Goal: Find contact information: Find contact information

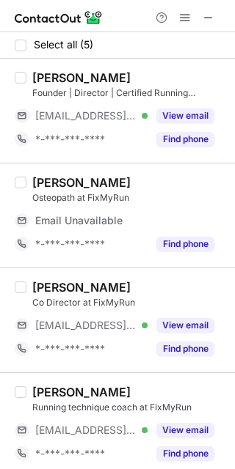
scroll to position [114, 0]
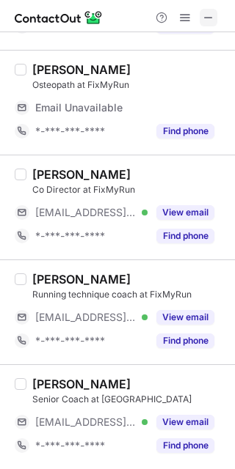
click at [199, 16] on button at bounding box center [208, 18] width 18 height 18
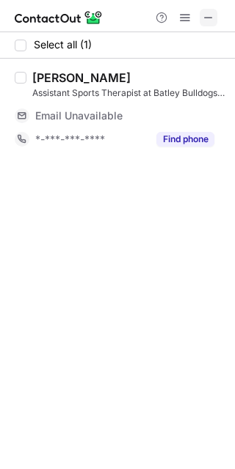
click at [208, 16] on span at bounding box center [208, 18] width 12 height 12
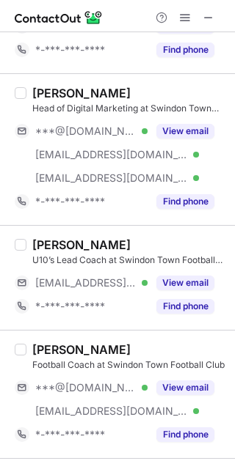
scroll to position [416, 0]
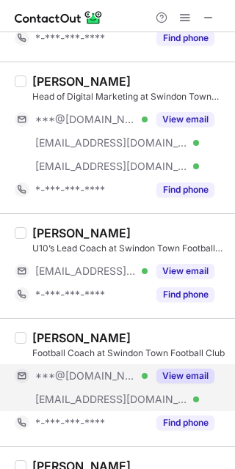
drag, startPoint x: 68, startPoint y: 380, endPoint x: 61, endPoint y: 365, distance: 16.4
click at [68, 378] on span "***@[DOMAIN_NAME]" at bounding box center [85, 376] width 101 height 13
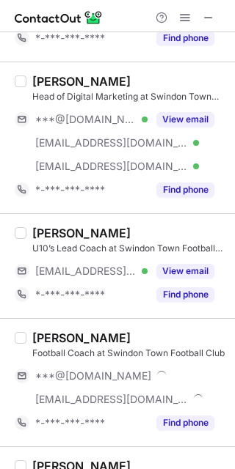
click at [49, 343] on div "Aman Rehinsi" at bounding box center [81, 338] width 98 height 15
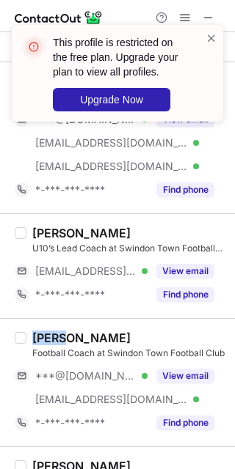
copy div "Aman"
click at [209, 37] on span at bounding box center [211, 38] width 12 height 15
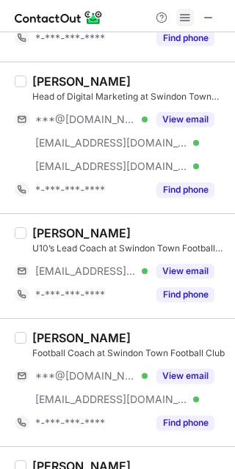
click at [182, 15] on span at bounding box center [185, 18] width 12 height 12
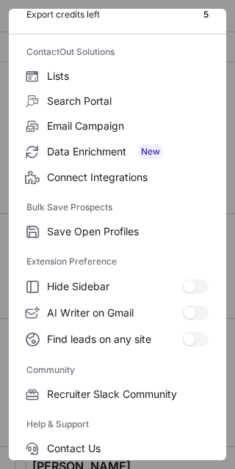
scroll to position [195, 0]
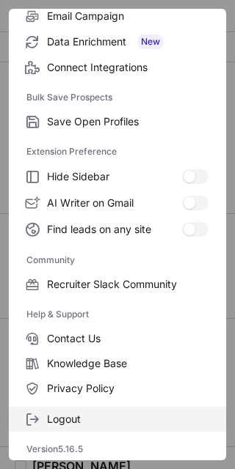
click at [74, 413] on span "Logout" at bounding box center [127, 419] width 161 height 13
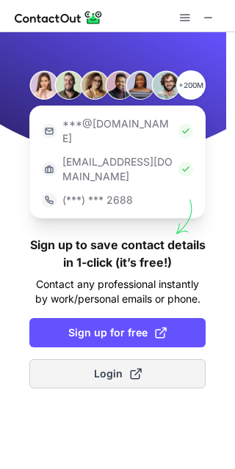
click at [107, 359] on button "Login" at bounding box center [117, 373] width 176 height 29
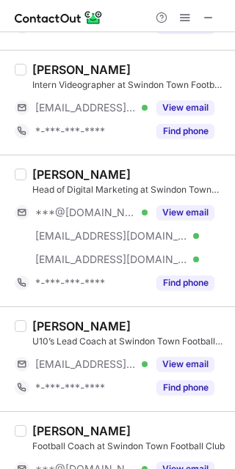
scroll to position [323, 0]
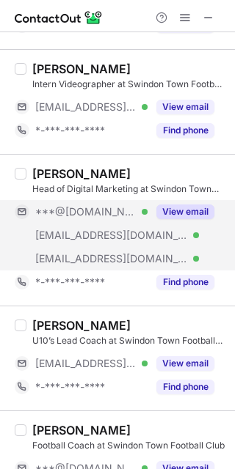
click at [67, 243] on div "***@thisisglobal.com Verified" at bounding box center [81, 235] width 133 height 23
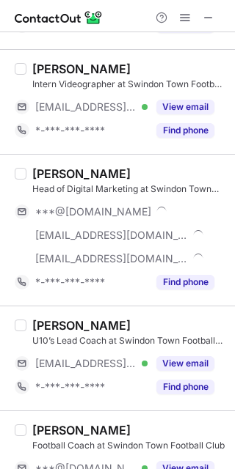
click at [62, 183] on div "Head of Digital Marketing at Swindon Town Football Club" at bounding box center [129, 189] width 194 height 13
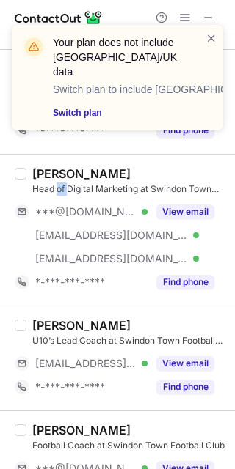
click at [62, 183] on div "Head of Digital Marketing at Swindon Town Football Club" at bounding box center [129, 189] width 194 height 13
click at [211, 35] on span at bounding box center [211, 38] width 12 height 15
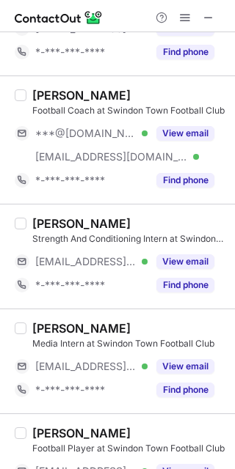
scroll to position [662, 0]
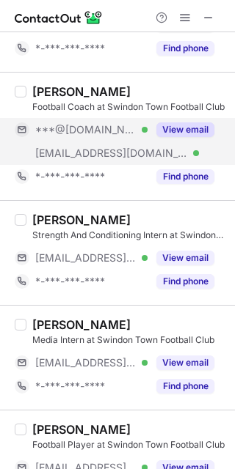
click at [74, 147] on span "***@swindontownfc.co.uk" at bounding box center [111, 153] width 153 height 13
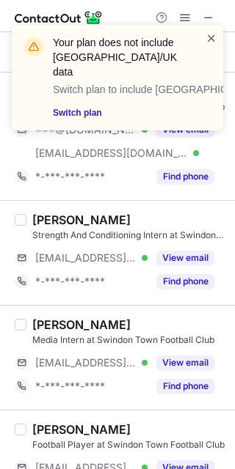
click at [214, 34] on span at bounding box center [211, 38] width 12 height 15
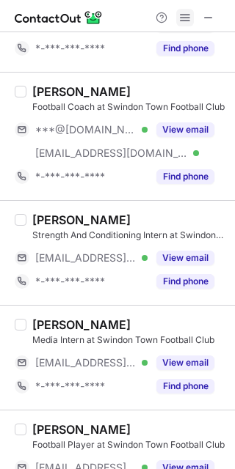
click at [188, 13] on span at bounding box center [185, 18] width 12 height 12
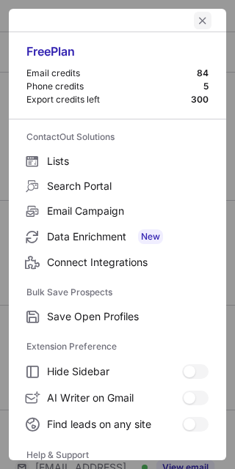
click at [197, 21] on span "left-button" at bounding box center [203, 21] width 12 height 12
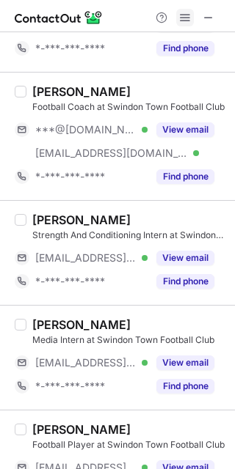
click at [189, 23] on span at bounding box center [185, 18] width 12 height 12
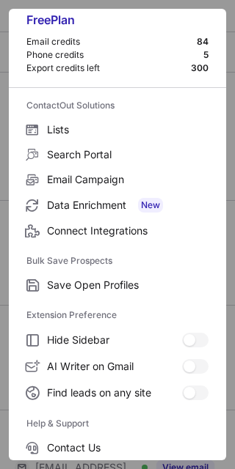
scroll to position [141, 0]
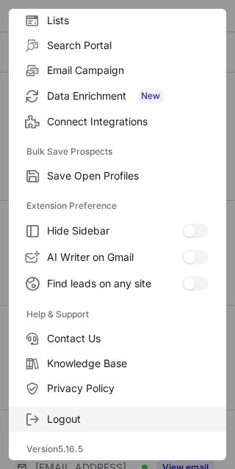
click at [125, 424] on span "Logout" at bounding box center [127, 419] width 161 height 13
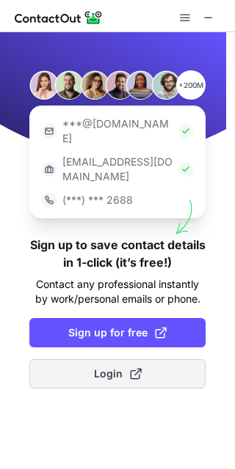
click at [101, 367] on span "Login" at bounding box center [118, 374] width 48 height 15
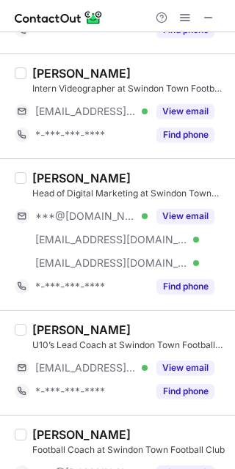
scroll to position [323, 0]
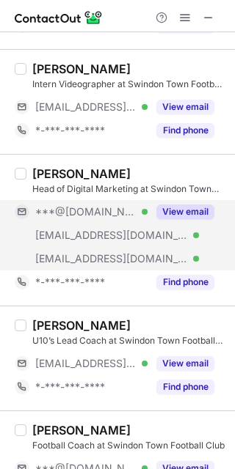
click at [92, 235] on span "***@thisisglobal.com" at bounding box center [111, 235] width 153 height 13
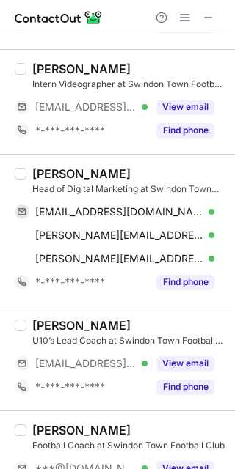
click at [53, 170] on div "James Corrigan" at bounding box center [81, 173] width 98 height 15
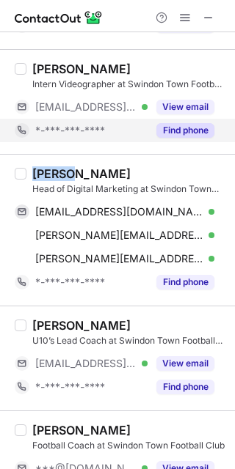
copy div "James"
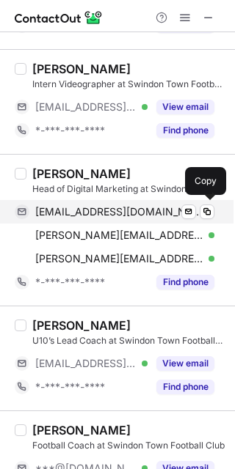
click at [122, 202] on div "jamescorrigan1973@gmail.com Verified Send email Copy" at bounding box center [114, 211] width 199 height 23
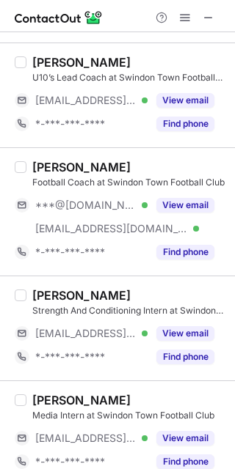
scroll to position [598, 0]
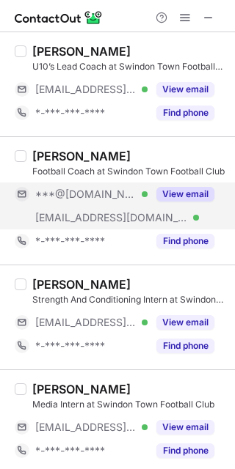
click at [116, 210] on div "***@swindontownfc.co.uk Verified" at bounding box center [81, 217] width 133 height 23
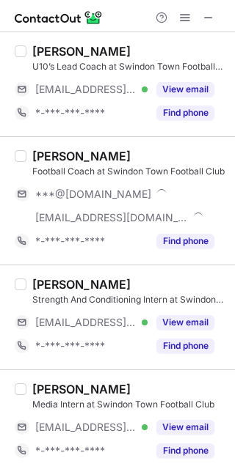
click at [50, 148] on div "Aman Rehinsi Football Coach at Swindon Town Football Club ***@gmail.com ***@swi…" at bounding box center [117, 200] width 235 height 128
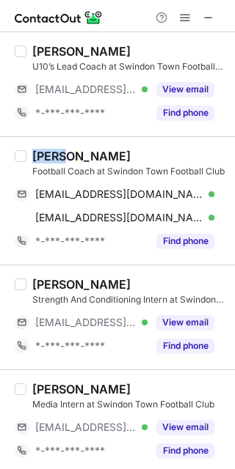
copy div "Aman"
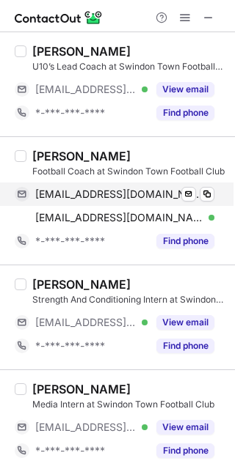
click at [143, 189] on span "amanrehinsi99@gmail.com" at bounding box center [119, 194] width 168 height 13
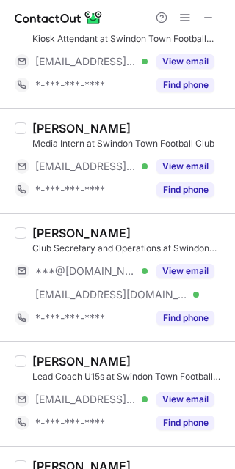
scroll to position [1443, 0]
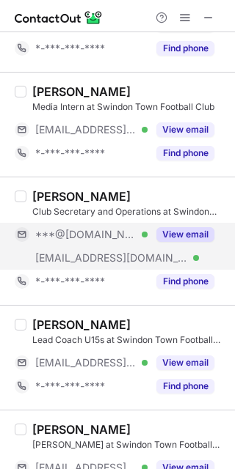
click at [107, 250] on div "***@swindontownfc.co.uk Verified" at bounding box center [81, 257] width 133 height 23
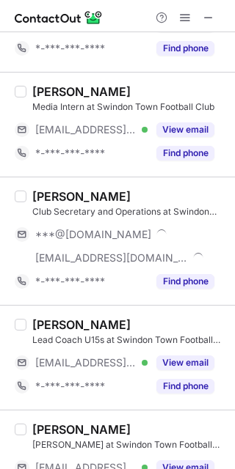
click at [45, 183] on div "Alisha Henry Club Secretary and Operations at Swindon Town Football Club ***@gm…" at bounding box center [117, 241] width 235 height 128
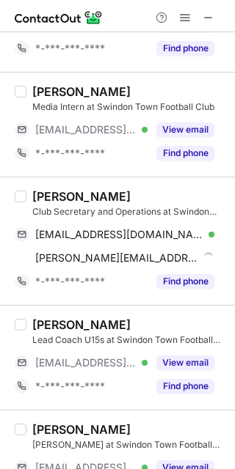
click at [45, 183] on div "Alisha Henry Club Secretary and Operations at Swindon Town Football Club alisha…" at bounding box center [117, 241] width 235 height 128
copy div "Alisha"
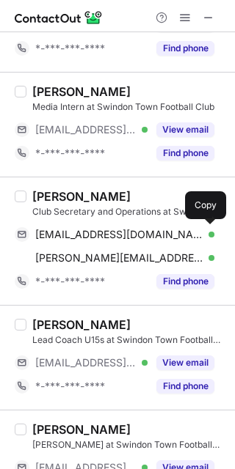
drag, startPoint x: 128, startPoint y: 235, endPoint x: 196, endPoint y: 221, distance: 68.9
click at [128, 235] on span "alishahenry90@gmail.com" at bounding box center [119, 234] width 168 height 13
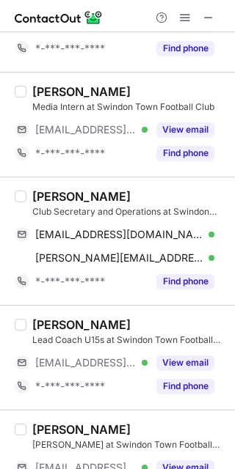
scroll to position [1491, 0]
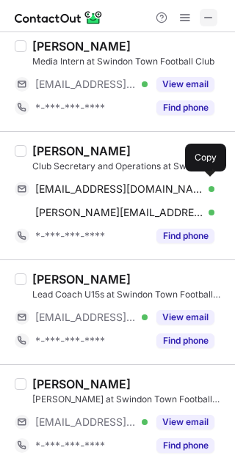
click at [210, 15] on span at bounding box center [208, 18] width 12 height 12
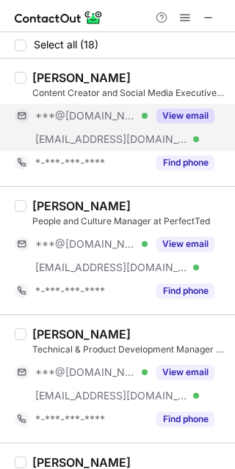
click at [103, 117] on span "***@[DOMAIN_NAME]" at bounding box center [85, 115] width 101 height 13
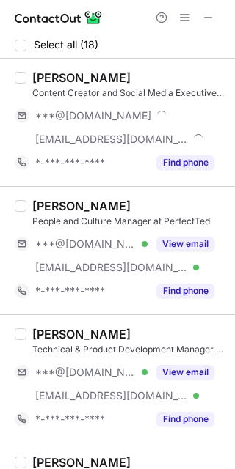
click at [60, 78] on div "Charlotte Dendy" at bounding box center [81, 77] width 98 height 15
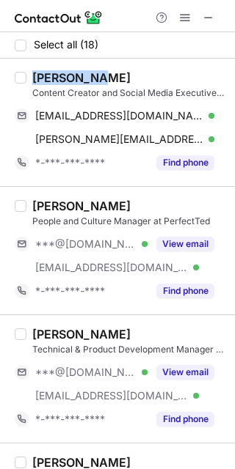
click at [60, 78] on div "Charlotte Dendy" at bounding box center [81, 77] width 98 height 15
copy div "Charlotte"
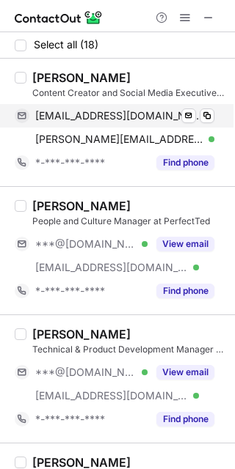
click at [138, 114] on span "dendyzoecharlotte@gmail.com" at bounding box center [119, 115] width 168 height 13
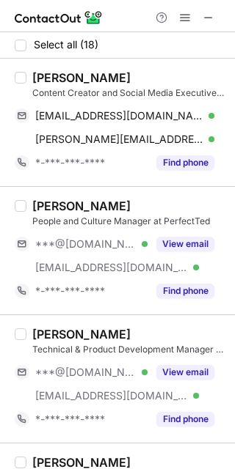
drag, startPoint x: 94, startPoint y: 383, endPoint x: 54, endPoint y: 337, distance: 60.8
click at [92, 381] on div "***@gmail.com Verified" at bounding box center [81, 372] width 133 height 23
click at [51, 335] on div "Camila Castiblanco" at bounding box center [81, 334] width 98 height 15
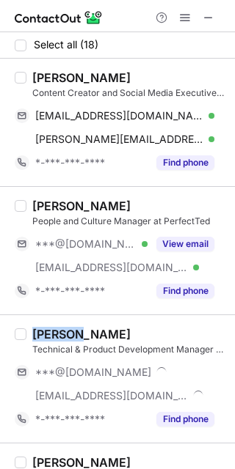
click at [51, 335] on div "Camila Castiblanco" at bounding box center [81, 334] width 98 height 15
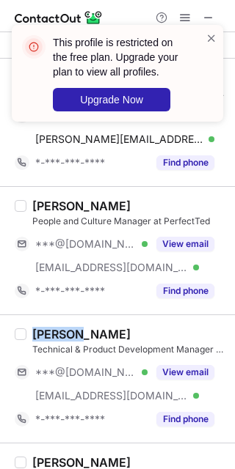
copy div "Camila"
click at [213, 37] on span at bounding box center [211, 38] width 12 height 15
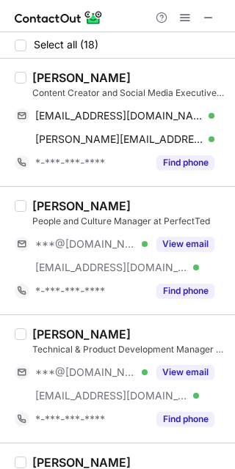
click at [189, 20] on span at bounding box center [185, 18] width 12 height 12
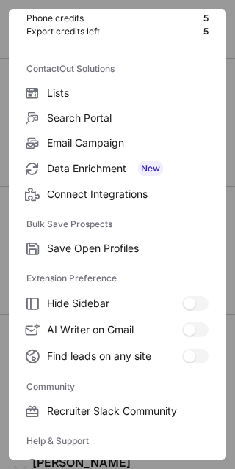
scroll to position [195, 0]
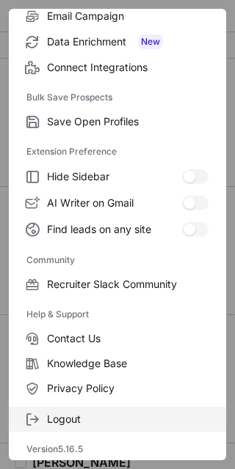
click at [78, 417] on span "Logout" at bounding box center [127, 419] width 161 height 13
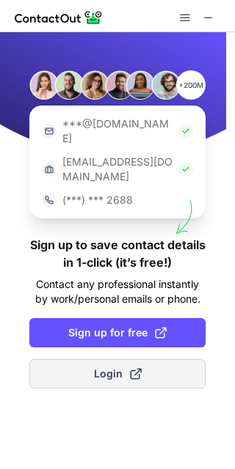
click at [147, 359] on button "Login" at bounding box center [117, 373] width 176 height 29
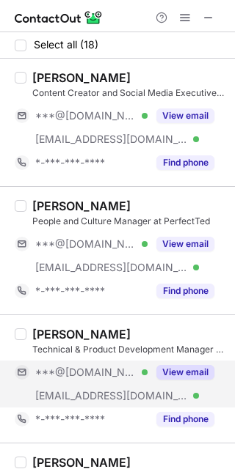
click at [100, 379] on div "***@gmail.com Verified" at bounding box center [81, 372] width 133 height 23
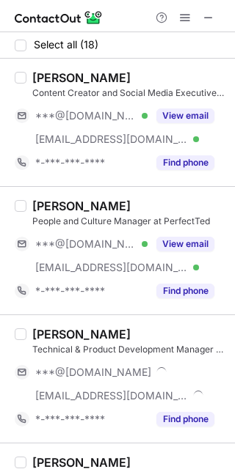
click at [67, 343] on div "Technical & Product Development Manager at PerfectTed" at bounding box center [129, 349] width 194 height 13
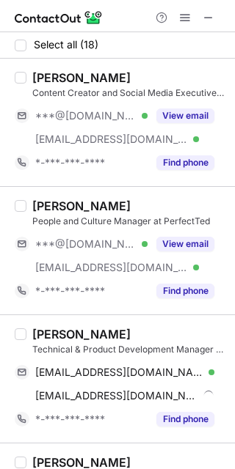
click at [55, 330] on div "Camila Castiblanco" at bounding box center [81, 334] width 98 height 15
click at [55, 324] on div "Camila Castiblanco Technical & Product Development Manager at PerfectTed castib…" at bounding box center [117, 379] width 235 height 128
copy div "Camila"
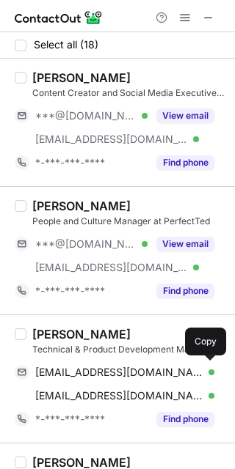
drag, startPoint x: 126, startPoint y: 372, endPoint x: 126, endPoint y: 353, distance: 19.1
click at [126, 372] on span "castiblancocamila09@gmail.com" at bounding box center [119, 372] width 168 height 13
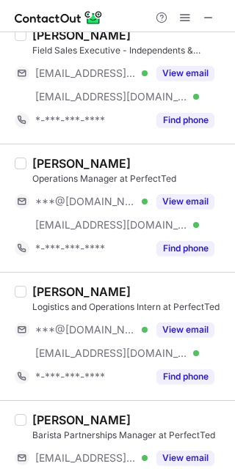
scroll to position [446, 0]
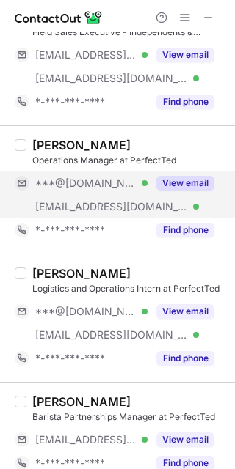
click at [131, 195] on div "***@perfectted.com Verified" at bounding box center [81, 206] width 133 height 23
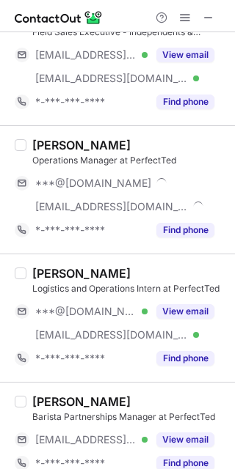
click at [43, 136] on div "Harry Leeves Operations Manager at PerfectTed ***@gmail.com ***@perfectted.com …" at bounding box center [117, 189] width 235 height 128
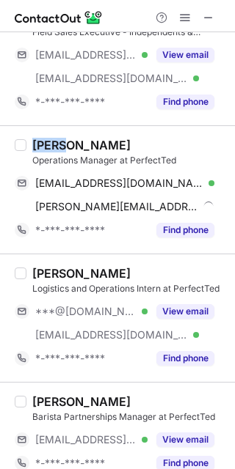
click at [43, 134] on div "Harry Leeves Operations Manager at PerfectTed harryleeves@gmail.com Verified Se…" at bounding box center [117, 189] width 235 height 128
copy div "Harry"
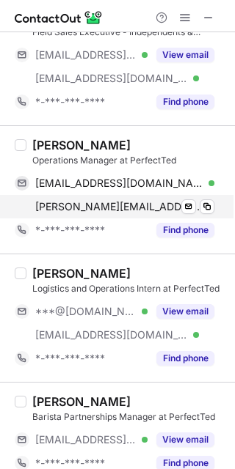
drag, startPoint x: 137, startPoint y: 176, endPoint x: 209, endPoint y: 197, distance: 74.7
click at [137, 177] on span "harryleeves@gmail.com" at bounding box center [119, 183] width 168 height 13
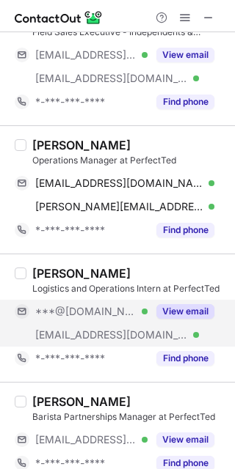
click at [120, 310] on div "***@gmail.com Verified" at bounding box center [91, 311] width 112 height 13
click at [52, 280] on div "Marcus Caplan" at bounding box center [81, 273] width 98 height 15
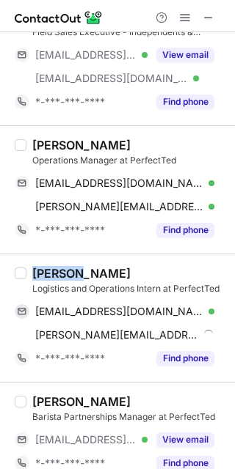
click at [52, 280] on div "Marcus Caplan" at bounding box center [81, 273] width 98 height 15
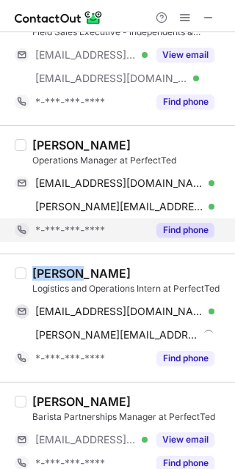
copy div "Marcus"
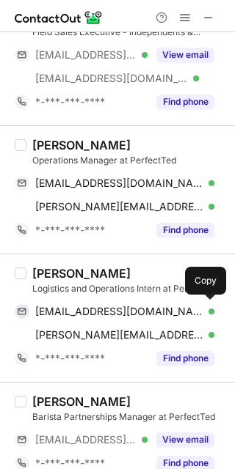
drag, startPoint x: 125, startPoint y: 309, endPoint x: 193, endPoint y: 271, distance: 77.5
click at [142, 303] on div "marcusecaplan@gmail.com Verified Send email Copy" at bounding box center [114, 311] width 199 height 23
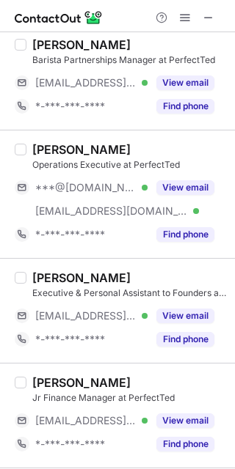
scroll to position [829, 0]
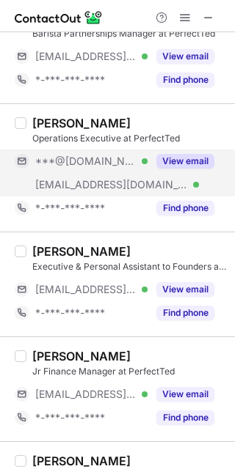
click at [64, 161] on span "***@gmail.com" at bounding box center [85, 161] width 101 height 13
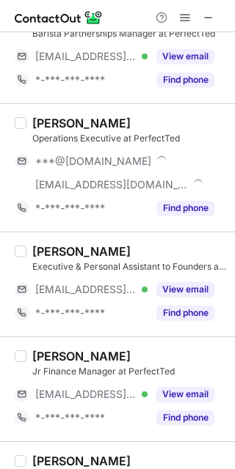
click at [55, 123] on div "André Viljoen" at bounding box center [81, 123] width 98 height 15
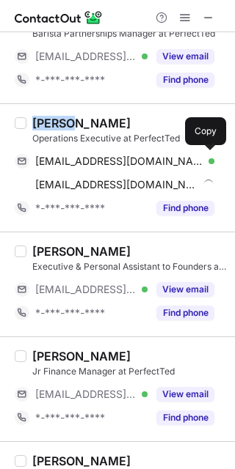
copy div "André"
drag, startPoint x: 126, startPoint y: 167, endPoint x: 218, endPoint y: 236, distance: 114.7
click at [126, 167] on span "andreviljoen1998@gmail.com" at bounding box center [119, 161] width 168 height 13
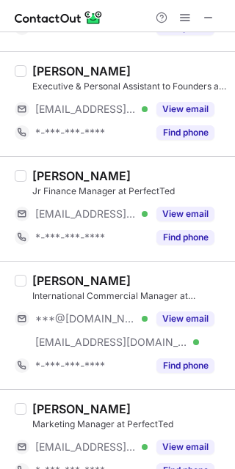
scroll to position [1046, 0]
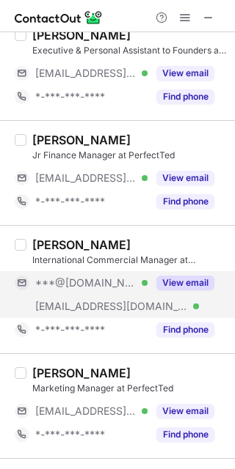
click at [94, 277] on span "***@gmail.com" at bounding box center [85, 282] width 101 height 13
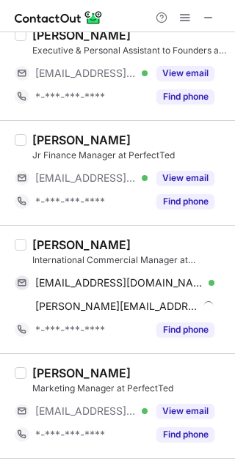
click at [54, 230] on div "Olivia Maxwell International Commercial Manager at PerfectTed viamaxwell@gmail.…" at bounding box center [117, 289] width 235 height 128
click at [52, 230] on div "Olivia Maxwell International Commercial Manager at PerfectTed viamaxwell@gmail.…" at bounding box center [117, 289] width 235 height 128
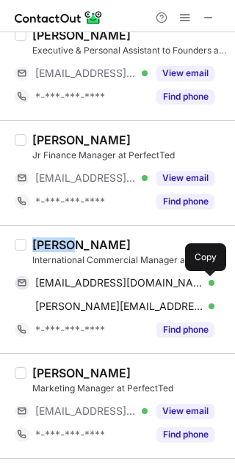
copy div "Olivia"
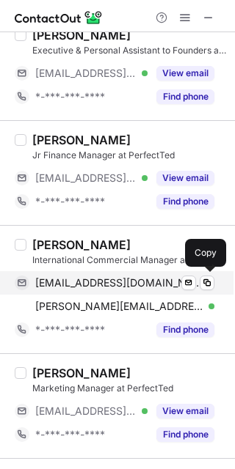
click at [166, 295] on div "viamaxwell@gmail.com Verified Send email Copy" at bounding box center [114, 282] width 199 height 23
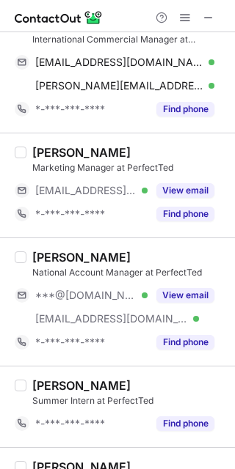
scroll to position [1316, 0]
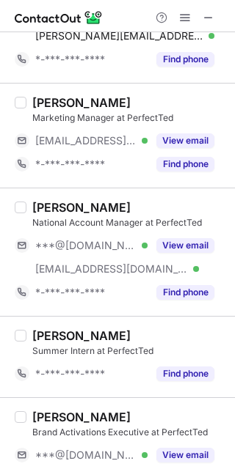
drag, startPoint x: 72, startPoint y: 266, endPoint x: 64, endPoint y: 229, distance: 38.3
click at [72, 265] on span "***@perfectted.com" at bounding box center [111, 269] width 153 height 13
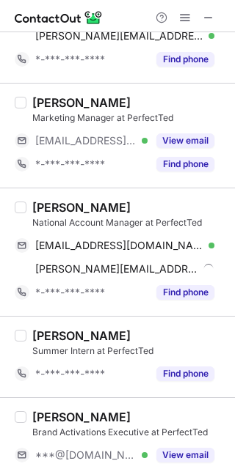
click at [57, 210] on div "Harry Amos" at bounding box center [81, 207] width 98 height 15
click at [93, 206] on div "Harry Amos" at bounding box center [81, 207] width 98 height 15
click at [95, 205] on div "Harry Amos" at bounding box center [81, 207] width 98 height 15
click at [48, 203] on div "Harry Amos" at bounding box center [81, 207] width 98 height 15
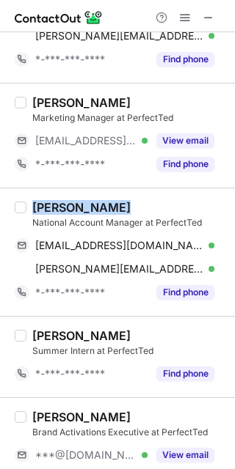
click at [48, 203] on div "Harry Amos" at bounding box center [81, 207] width 98 height 15
copy div "Harry Amos"
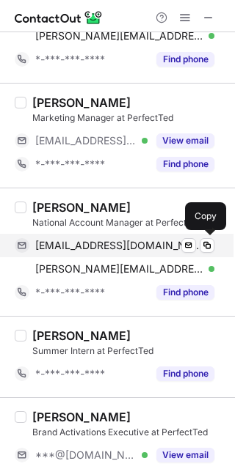
click at [105, 249] on span "harryamos2608@gmail.com" at bounding box center [119, 245] width 168 height 13
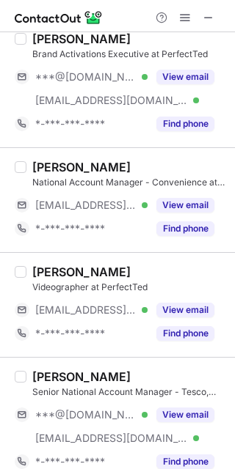
scroll to position [1713, 0]
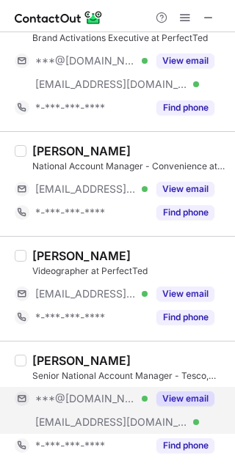
click at [97, 389] on div "***@gmail.com Verified" at bounding box center [81, 398] width 133 height 23
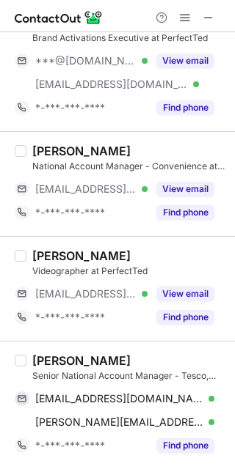
click at [52, 360] on div "Sophie Barrell" at bounding box center [81, 360] width 98 height 15
click at [46, 361] on div "Sophie Barrell" at bounding box center [81, 360] width 98 height 15
click at [45, 360] on div "Sophie Barrell" at bounding box center [81, 360] width 98 height 15
copy div "Sophie"
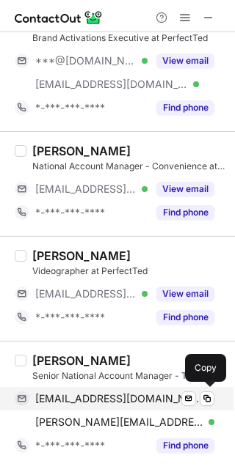
click at [129, 409] on div "sophiebarrell3@gmail.com Verified Send email Copy" at bounding box center [114, 398] width 199 height 23
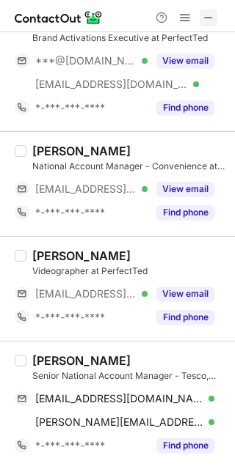
click at [210, 19] on span at bounding box center [208, 18] width 12 height 12
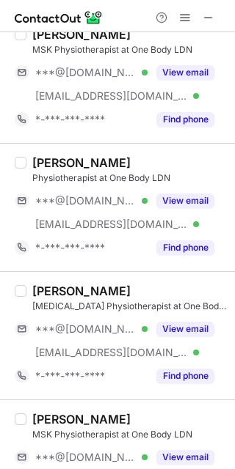
scroll to position [328, 0]
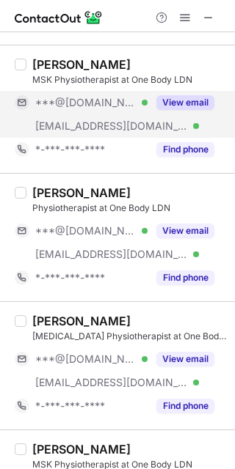
click at [92, 112] on div "***@[DOMAIN_NAME] Verified" at bounding box center [81, 102] width 133 height 23
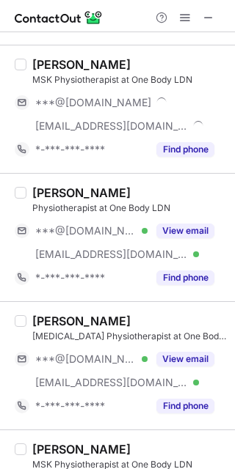
click at [57, 66] on div "[PERSON_NAME]" at bounding box center [81, 64] width 98 height 15
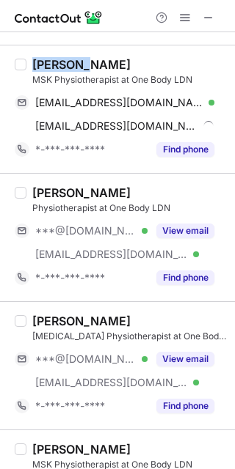
click at [57, 66] on div "[PERSON_NAME]" at bounding box center [81, 64] width 98 height 15
copy div "Royston"
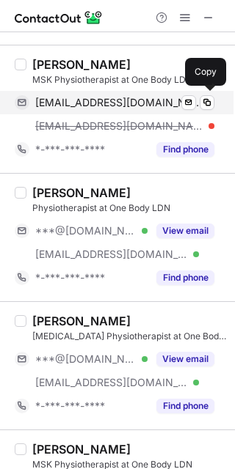
click at [142, 93] on div "[EMAIL_ADDRESS][DOMAIN_NAME] Verified Send email Copy" at bounding box center [114, 102] width 199 height 23
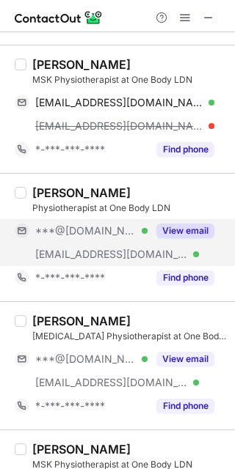
drag, startPoint x: 104, startPoint y: 232, endPoint x: 92, endPoint y: 224, distance: 14.2
click at [104, 232] on span "***@[DOMAIN_NAME]" at bounding box center [85, 230] width 101 height 13
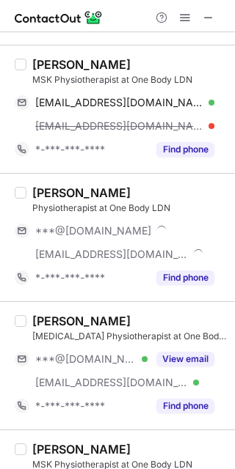
click at [59, 194] on div "[PERSON_NAME]" at bounding box center [81, 193] width 98 height 15
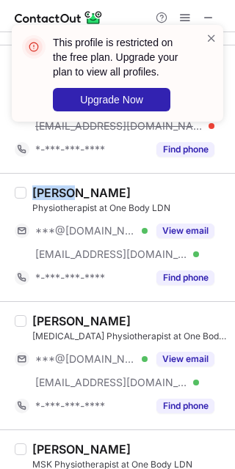
click at [59, 194] on div "[PERSON_NAME]" at bounding box center [81, 193] width 98 height 15
copy div "Kapil"
click at [207, 42] on span at bounding box center [211, 38] width 12 height 15
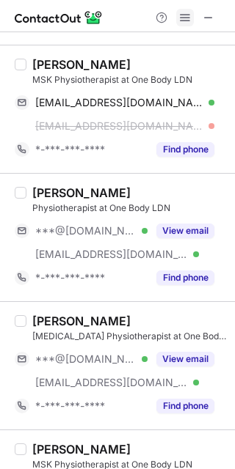
click at [179, 18] on span at bounding box center [185, 18] width 12 height 12
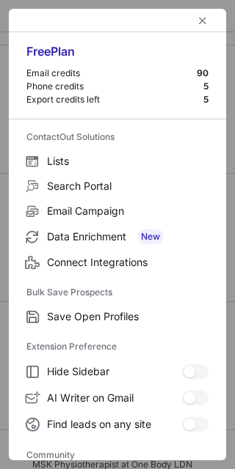
scroll to position [195, 0]
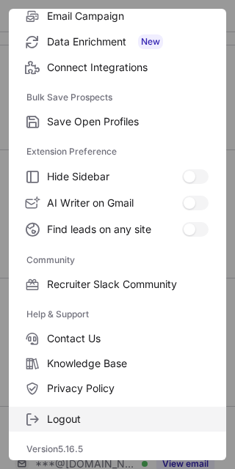
click at [131, 418] on span "Logout" at bounding box center [127, 419] width 161 height 13
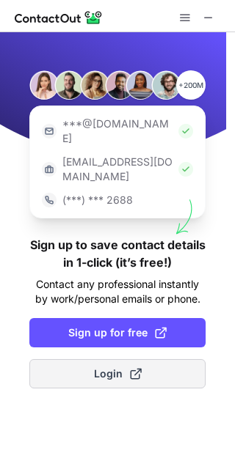
click at [122, 359] on button "Login" at bounding box center [117, 373] width 176 height 29
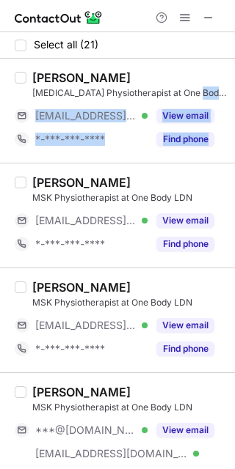
drag, startPoint x: 221, startPoint y: 86, endPoint x: 221, endPoint y: 134, distance: 48.4
click at [221, 134] on div "Gauri Kanse Musculoskeletal Physiotherapist at One Body LDN ***@linkin.bio Veri…" at bounding box center [117, 111] width 235 height 104
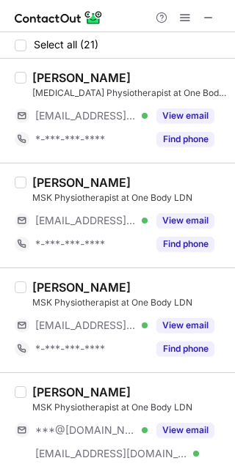
click at [188, 177] on div "Fatima Bhinderwala" at bounding box center [129, 182] width 194 height 15
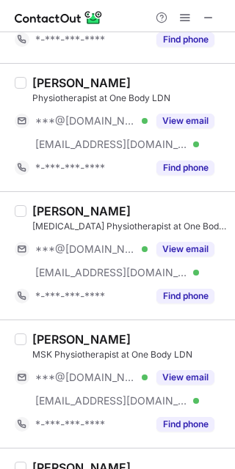
scroll to position [447, 0]
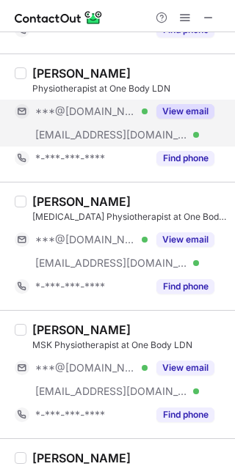
click at [114, 137] on div "***@linkin.bio Verified" at bounding box center [91, 134] width 112 height 13
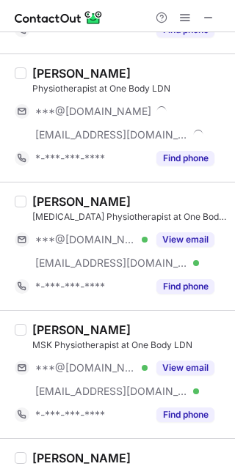
click at [48, 70] on div "Kapil Patil" at bounding box center [81, 73] width 98 height 15
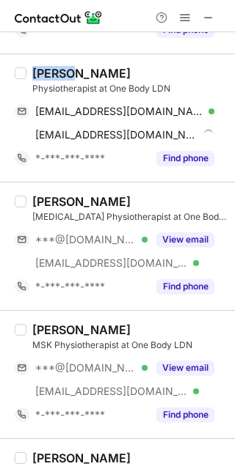
drag, startPoint x: 49, startPoint y: 70, endPoint x: 57, endPoint y: 70, distance: 8.1
click at [51, 70] on div "Kapil Patil" at bounding box center [81, 73] width 98 height 15
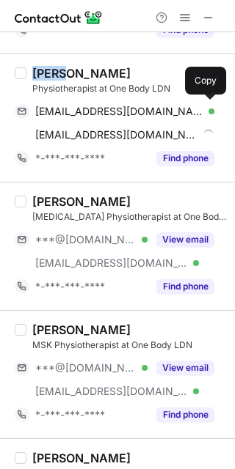
copy div "Kapil"
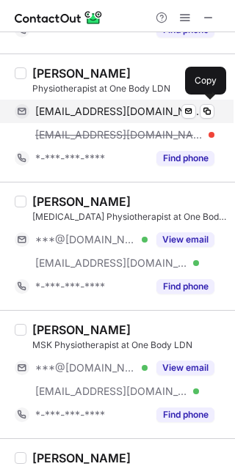
click at [138, 108] on span "kapilpatil059@gmail.com" at bounding box center [119, 111] width 168 height 13
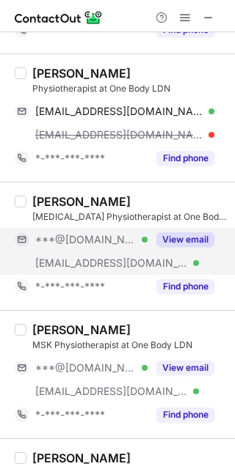
click at [126, 259] on div "***@linkin.bio Verified" at bounding box center [91, 263] width 112 height 13
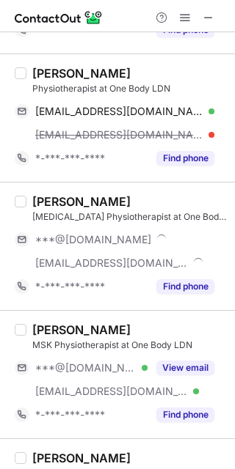
click at [55, 203] on div "Aditi Pandey" at bounding box center [81, 201] width 98 height 15
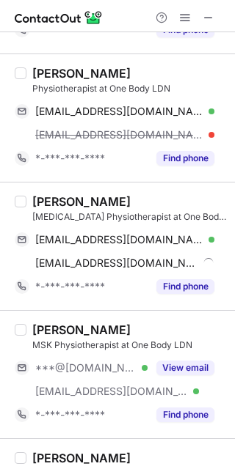
click at [55, 203] on div "Aditi Pandey" at bounding box center [81, 201] width 98 height 15
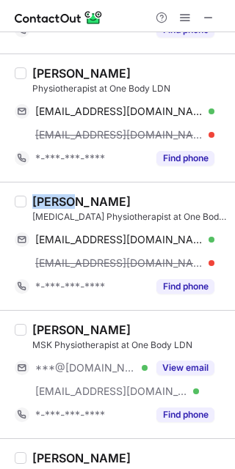
click at [55, 203] on div "Aditi Pandey" at bounding box center [81, 201] width 98 height 15
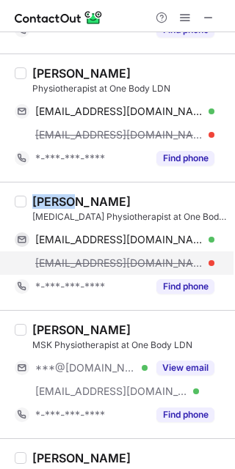
copy div "Aditi"
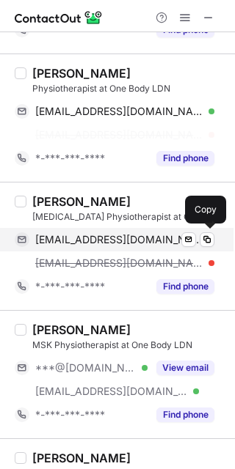
click at [145, 243] on div "adiaditi33@gmail.com Verified" at bounding box center [124, 239] width 179 height 13
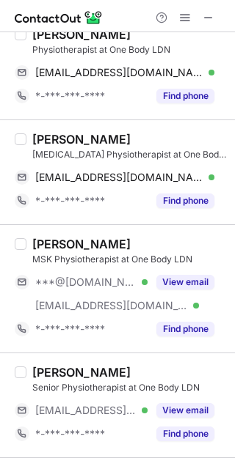
scroll to position [510, 0]
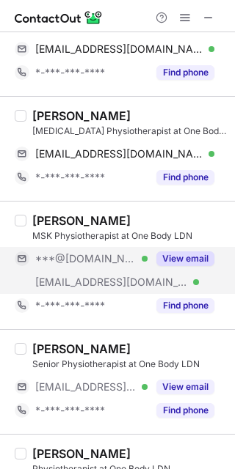
click at [96, 265] on span "***@[DOMAIN_NAME]" at bounding box center [85, 258] width 101 height 13
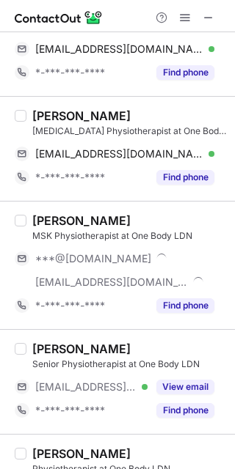
click at [59, 221] on div "Shweta Indulkar" at bounding box center [81, 220] width 98 height 15
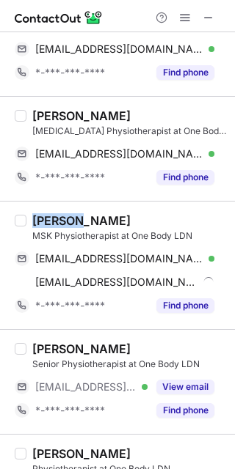
click at [59, 221] on div "Shweta Indulkar" at bounding box center [81, 220] width 98 height 15
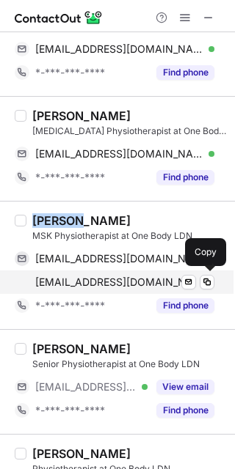
copy div "Shweta"
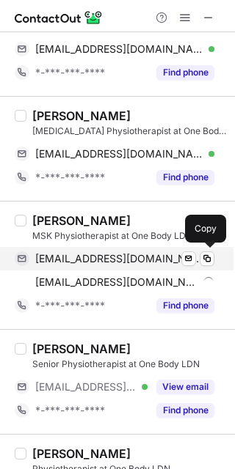
click at [115, 248] on div "shwetaindulkar23@gmail.com Verified Send email Copy" at bounding box center [114, 258] width 199 height 23
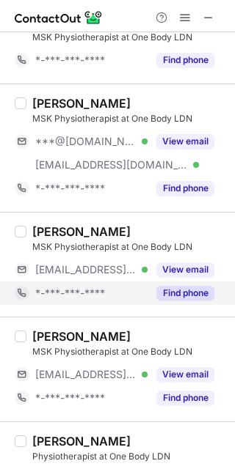
scroll to position [1138, 0]
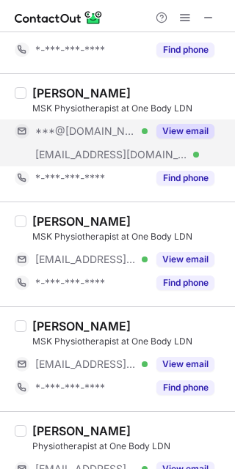
click at [93, 159] on span "***@linkin.bio" at bounding box center [111, 154] width 153 height 13
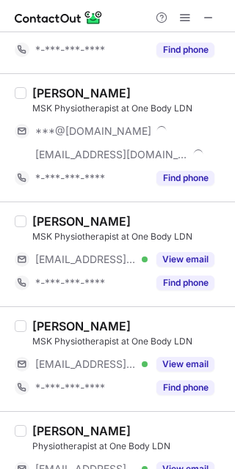
click at [56, 81] on div "Isha Pichad MSK Physiotherapist at One Body LDN ***@gmail.com ***@linkin.bio *-…" at bounding box center [117, 137] width 235 height 128
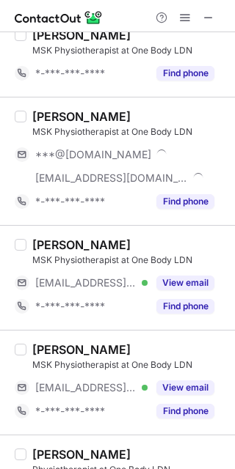
click at [59, 97] on div "Isha Pichad MSK Physiotherapist at One Body LDN ***@gmail.com ***@linkin.bio *-…" at bounding box center [117, 161] width 235 height 128
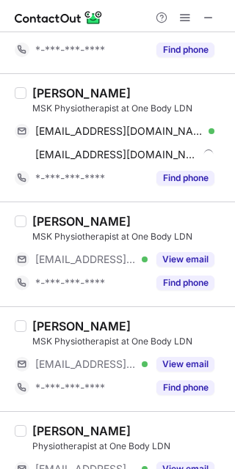
click at [86, 98] on div "Isha Pichad" at bounding box center [81, 93] width 98 height 15
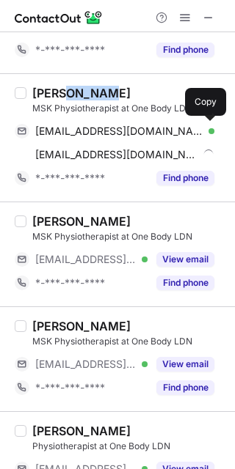
copy div "Pichad"
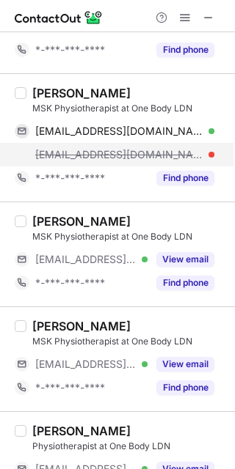
click at [125, 149] on div "isha@linkin.bio" at bounding box center [124, 154] width 179 height 13
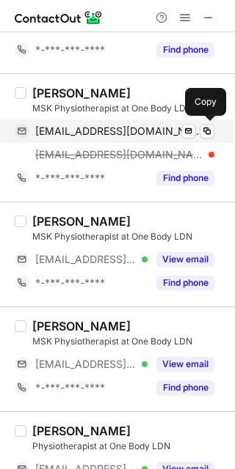
click at [127, 136] on span "ishapichad03@gmail.com" at bounding box center [119, 131] width 168 height 13
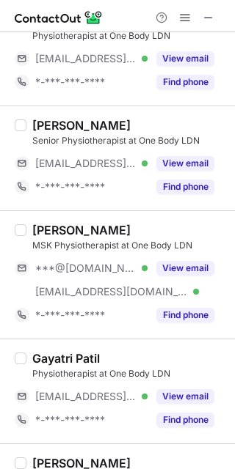
scroll to position [1539, 0]
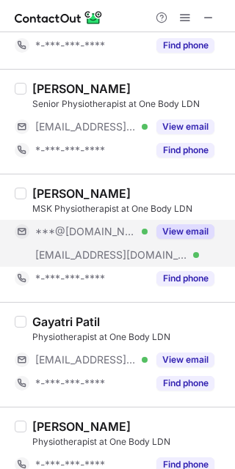
click at [99, 237] on span "***@[DOMAIN_NAME]" at bounding box center [85, 231] width 101 height 13
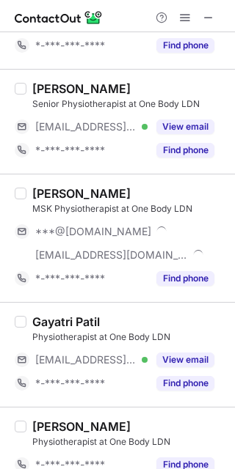
click at [52, 193] on div "Siddhi Deshpande" at bounding box center [81, 193] width 98 height 15
click at [51, 192] on div "Siddhi Deshpande" at bounding box center [81, 193] width 98 height 15
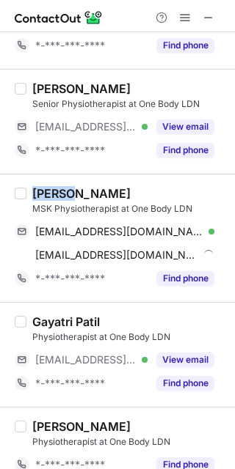
copy div "Siddhi"
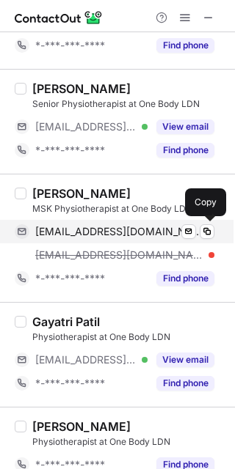
click at [140, 232] on span "siddhideshpande0807@gmail.com" at bounding box center [119, 231] width 168 height 13
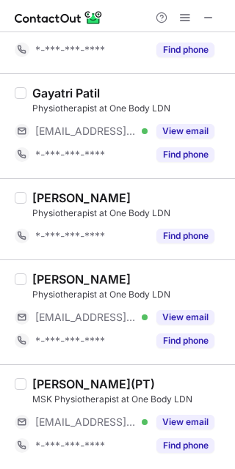
scroll to position [1747, 0]
click at [203, 15] on span at bounding box center [208, 18] width 12 height 12
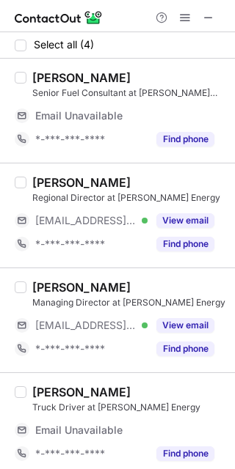
scroll to position [8, 0]
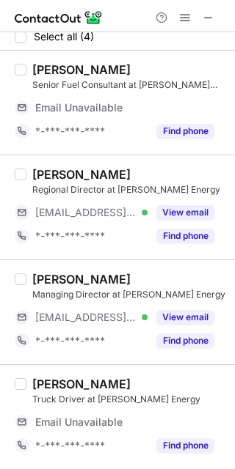
click at [219, 16] on div at bounding box center [185, 18] width 70 height 18
click at [213, 20] on span at bounding box center [208, 18] width 12 height 12
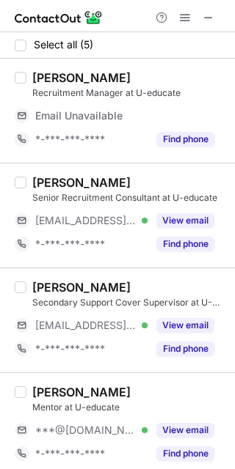
scroll to position [114, 0]
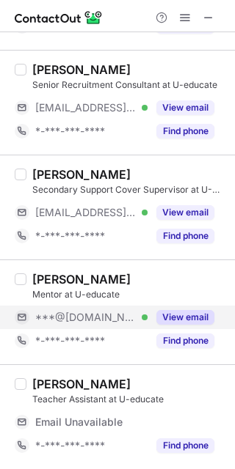
click at [56, 311] on span "***@gmail.com" at bounding box center [85, 317] width 101 height 13
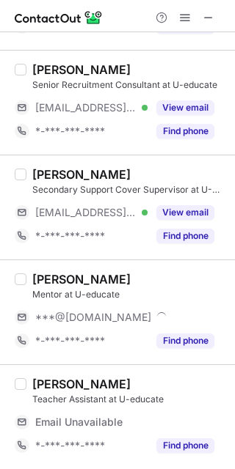
click at [48, 264] on div "John - Paul W. Mentor at U-educate ***@gmail.com *-***-***-**** Find phone" at bounding box center [117, 312] width 235 height 105
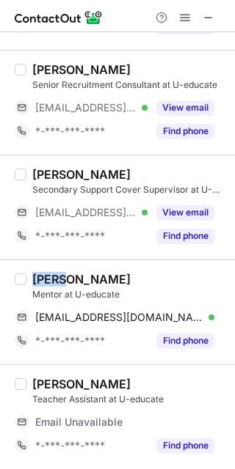
copy div "John"
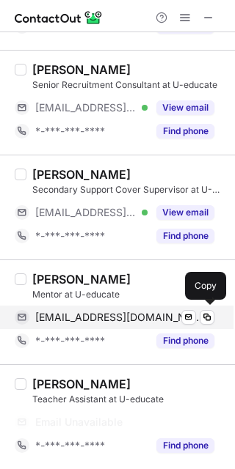
click at [107, 317] on span "jpwalways@gmail.com" at bounding box center [119, 317] width 168 height 13
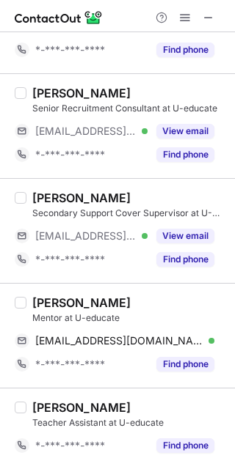
scroll to position [67, 0]
click at [204, 12] on span at bounding box center [208, 18] width 12 height 12
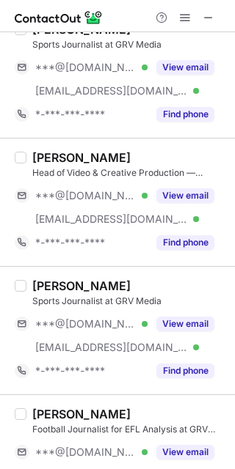
scroll to position [252, 0]
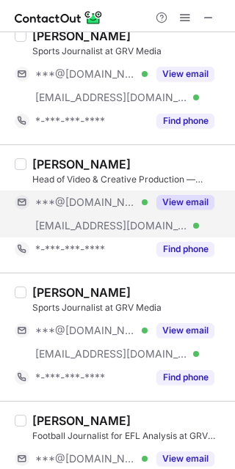
click at [105, 208] on span "***@[DOMAIN_NAME]" at bounding box center [85, 202] width 101 height 13
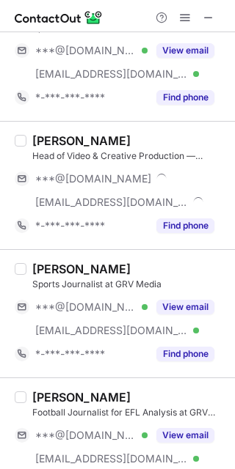
scroll to position [228, 0]
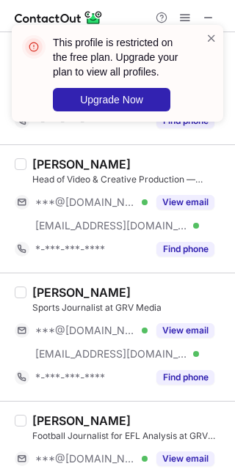
click at [74, 161] on div "Ned Keating" at bounding box center [81, 164] width 98 height 15
click at [206, 34] on span at bounding box center [211, 38] width 12 height 15
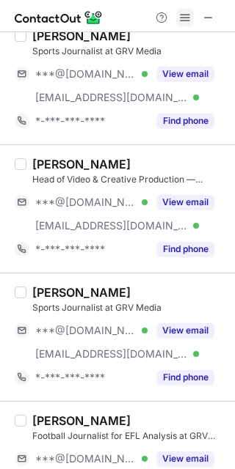
click at [186, 23] on span at bounding box center [185, 18] width 12 height 12
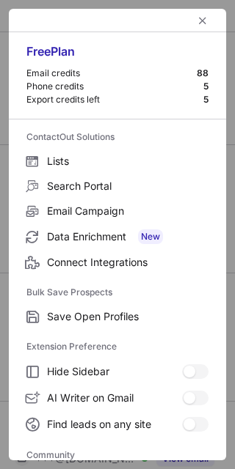
scroll to position [195, 0]
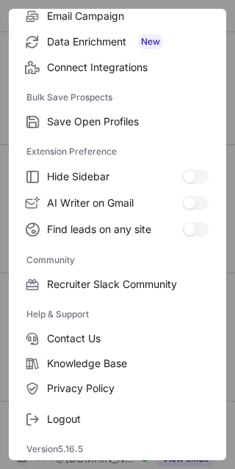
click at [93, 403] on div "Logout" at bounding box center [117, 416] width 217 height 31
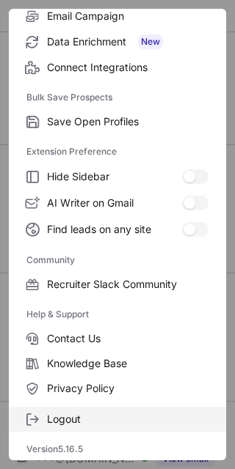
click at [84, 413] on span "Logout" at bounding box center [127, 419] width 161 height 13
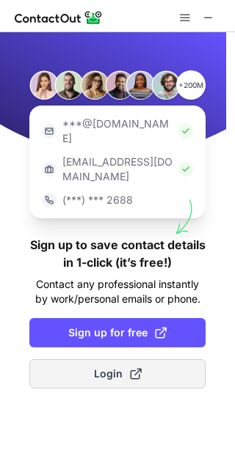
click at [137, 368] on span at bounding box center [136, 374] width 12 height 12
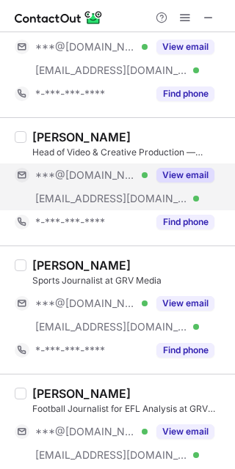
scroll to position [232, 0]
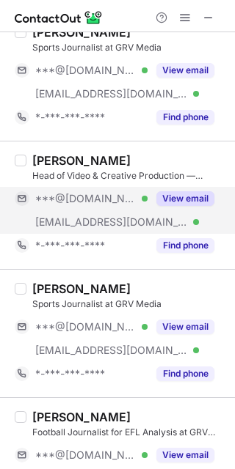
click at [85, 192] on span "***@[DOMAIN_NAME]" at bounding box center [85, 198] width 101 height 13
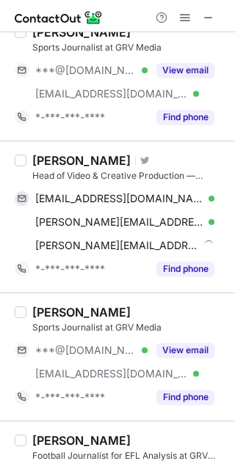
click at [78, 159] on div "Ned Keating" at bounding box center [81, 160] width 98 height 15
copy div "Keating"
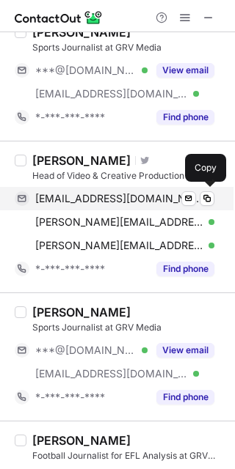
click at [92, 200] on span "nkeating85@gmail.com" at bounding box center [119, 198] width 168 height 13
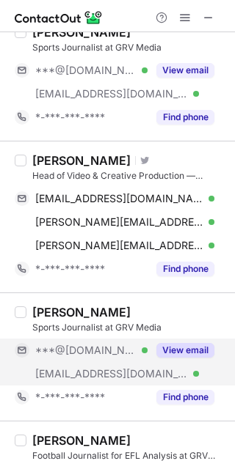
click at [92, 368] on span "***@grv.media" at bounding box center [111, 373] width 153 height 13
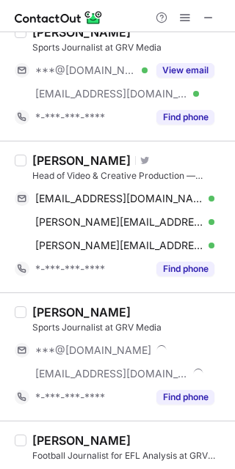
click at [56, 314] on div "Harvey Leonard" at bounding box center [81, 312] width 98 height 15
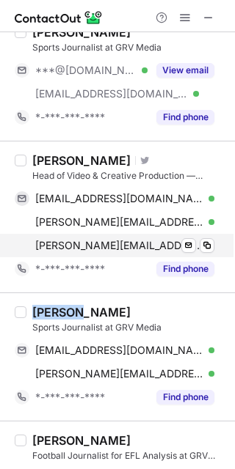
copy div "Harvey"
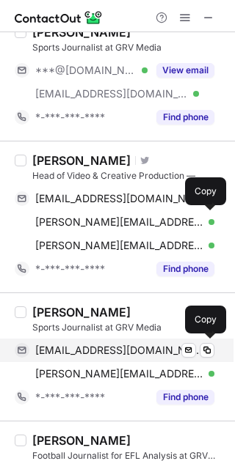
click at [155, 342] on div "harveyleonard99@gmail.com Verified Send email Copy" at bounding box center [114, 350] width 199 height 23
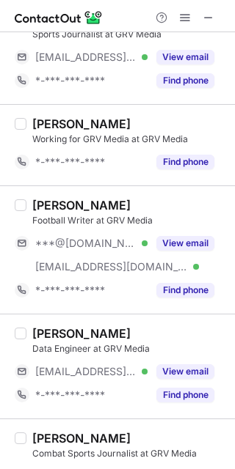
scroll to position [787, 0]
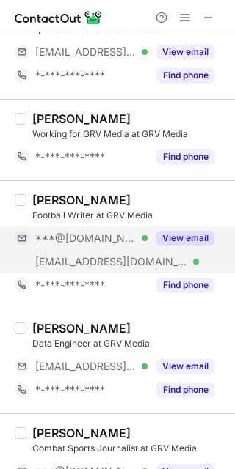
click at [70, 239] on span "***@[DOMAIN_NAME]" at bounding box center [85, 238] width 101 height 13
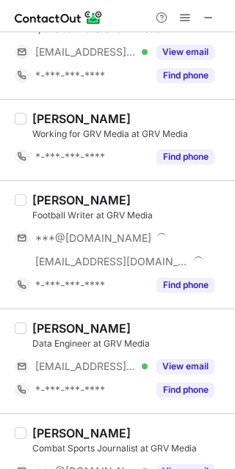
click at [59, 200] on div "Darren Looney" at bounding box center [81, 200] width 98 height 15
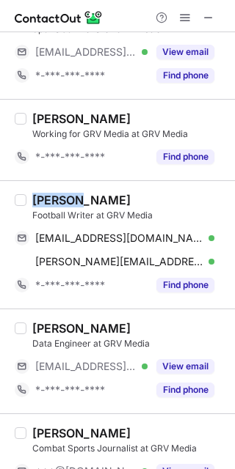
copy div "Darren"
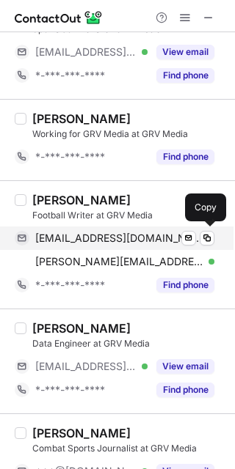
drag, startPoint x: 151, startPoint y: 233, endPoint x: 164, endPoint y: 231, distance: 12.7
click at [152, 233] on span "looneydarren95@gmail.com" at bounding box center [119, 238] width 168 height 13
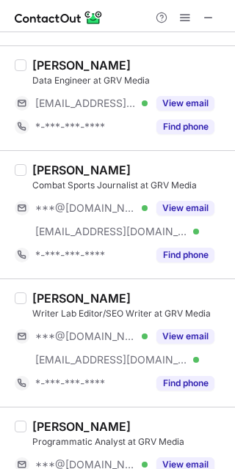
scroll to position [1068, 0]
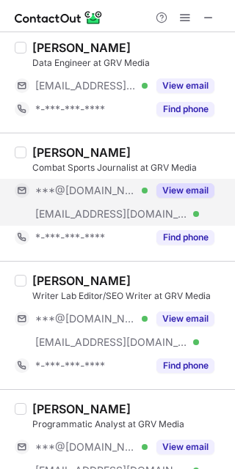
click at [95, 210] on span "***@grv.media" at bounding box center [111, 214] width 153 height 13
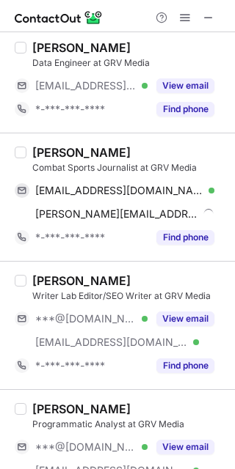
click at [54, 151] on div "Kyle Dimond" at bounding box center [81, 152] width 98 height 15
click at [68, 154] on div "Kyle Dimond" at bounding box center [81, 152] width 98 height 15
click at [70, 154] on div "Kyle Dimond" at bounding box center [81, 152] width 98 height 15
copy div "Dimond"
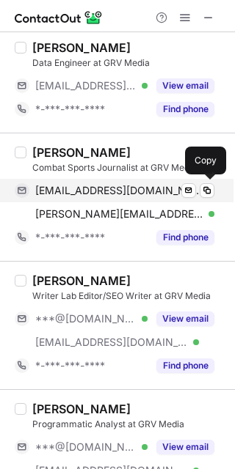
click at [132, 188] on span "dimondkyle@gmail.com" at bounding box center [119, 190] width 168 height 13
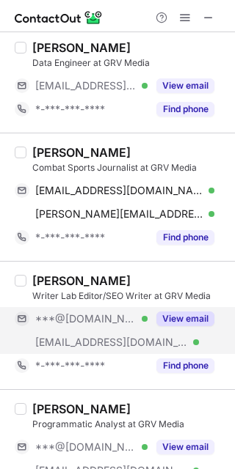
click at [97, 313] on span "***@[DOMAIN_NAME]" at bounding box center [85, 318] width 101 height 13
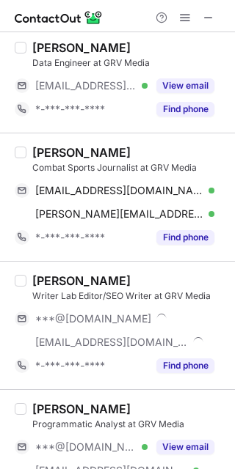
click at [55, 281] on div "Nathan Hassett" at bounding box center [81, 281] width 98 height 15
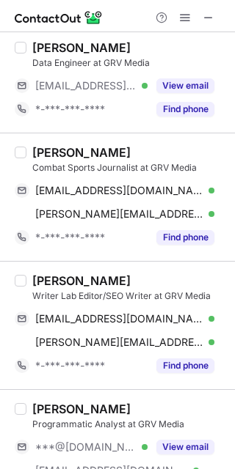
click at [54, 280] on div "Nathan Hassett" at bounding box center [81, 281] width 98 height 15
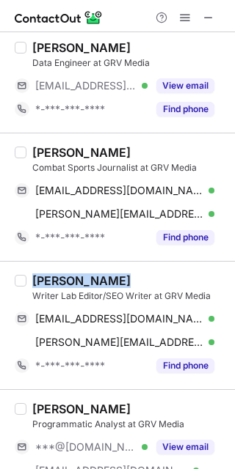
click at [54, 280] on div "Nathan Hassett" at bounding box center [81, 281] width 98 height 15
copy div "Nathan Hassett"
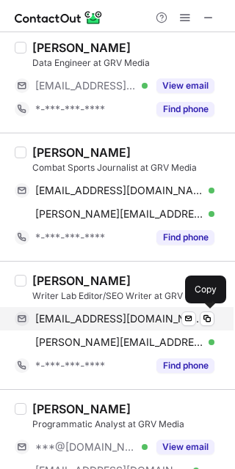
click at [131, 320] on span "nkhassett@gmail.com" at bounding box center [119, 318] width 168 height 13
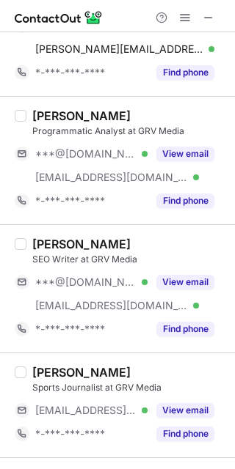
scroll to position [1269, 0]
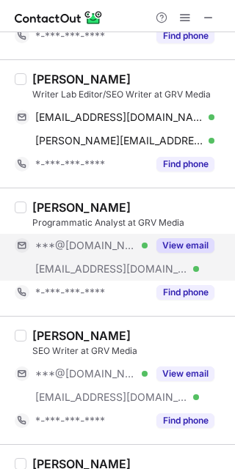
click at [116, 257] on div "***@yahoo.com Verified" at bounding box center [81, 245] width 133 height 23
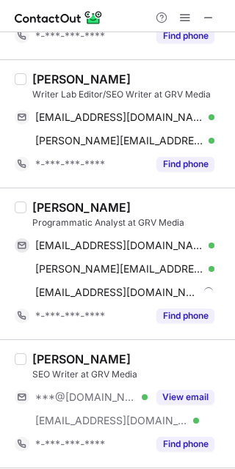
click at [41, 210] on div "Petra Chin-Bravencová" at bounding box center [81, 207] width 98 height 15
click at [39, 210] on div "Petra Chin-Bravencová" at bounding box center [81, 207] width 98 height 15
copy div "Petra"
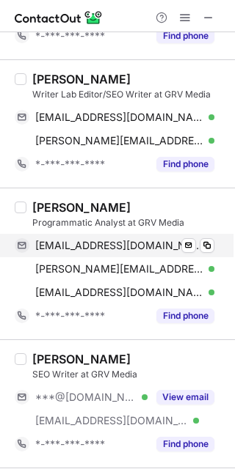
drag, startPoint x: 155, startPoint y: 247, endPoint x: 217, endPoint y: 247, distance: 62.3
click at [155, 247] on span "petrabravencova@yahoo.com" at bounding box center [119, 245] width 168 height 13
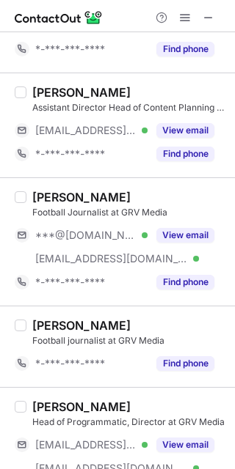
scroll to position [1905, 0]
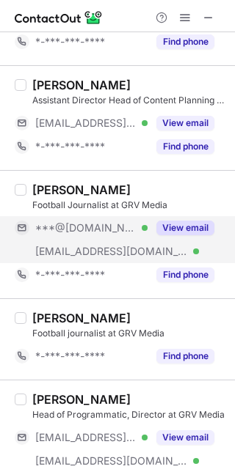
click at [121, 243] on div "***@grv.media Verified" at bounding box center [81, 251] width 133 height 23
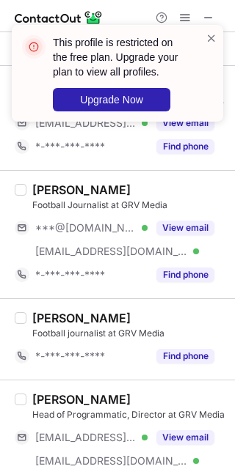
click at [204, 35] on div "This profile is restricted on the free plan. Upgrade your plan to view all prof…" at bounding box center [112, 73] width 188 height 85
click at [209, 37] on span at bounding box center [211, 38] width 12 height 15
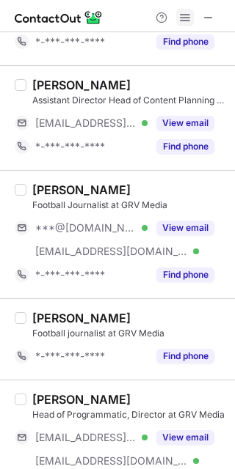
click at [187, 18] on span at bounding box center [185, 18] width 12 height 12
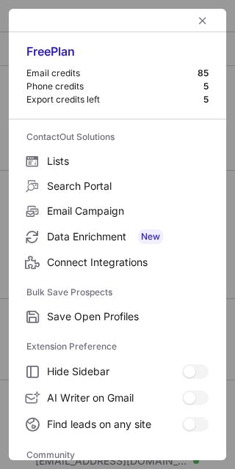
scroll to position [195, 0]
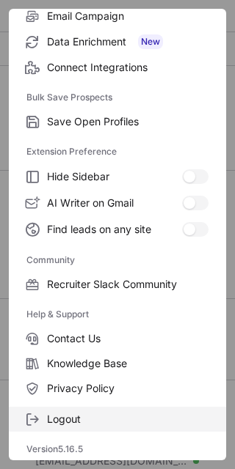
click at [106, 409] on label "Logout" at bounding box center [117, 419] width 217 height 25
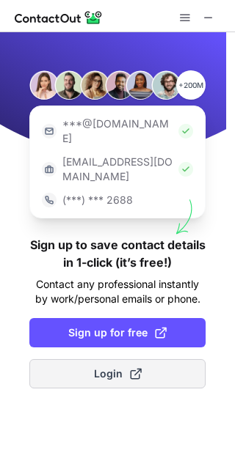
click at [100, 367] on span "Login" at bounding box center [118, 374] width 48 height 15
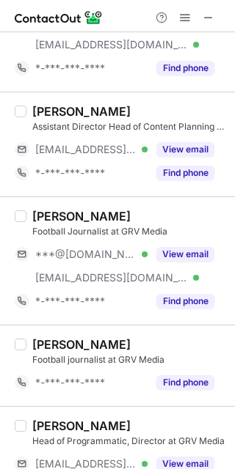
scroll to position [1850, 0]
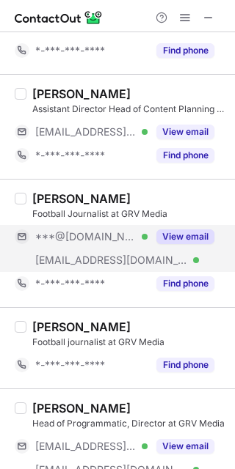
click at [56, 246] on div "***@gmail.com Verified" at bounding box center [81, 236] width 133 height 23
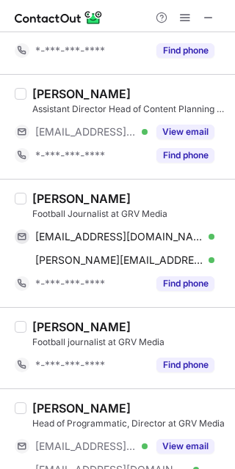
click at [51, 206] on div "Liam Brusby" at bounding box center [81, 198] width 98 height 15
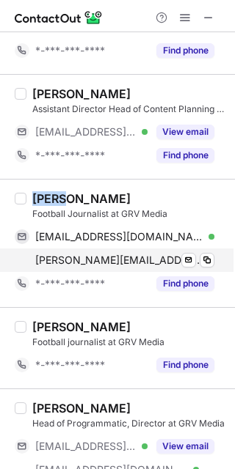
copy div "Liam"
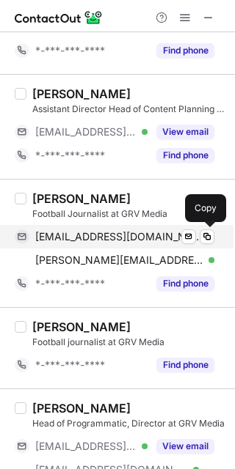
click at [77, 228] on div "liambrusby2@gmail.com Verified Send email Copy" at bounding box center [114, 236] width 199 height 23
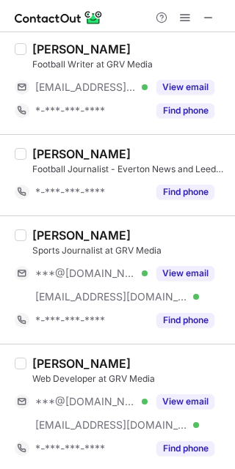
scroll to position [2448, 0]
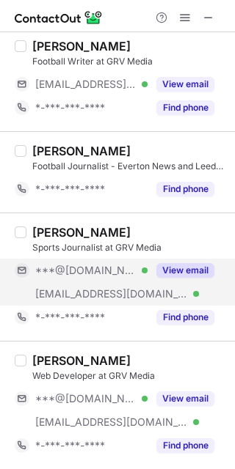
click at [76, 276] on span "***@gmail.com" at bounding box center [85, 270] width 101 height 13
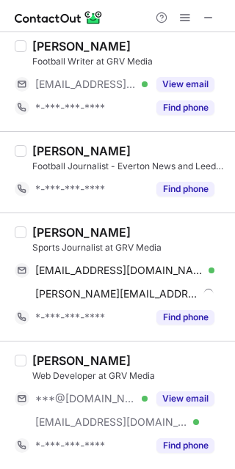
click at [62, 235] on div "Ashley Hambly" at bounding box center [81, 232] width 98 height 15
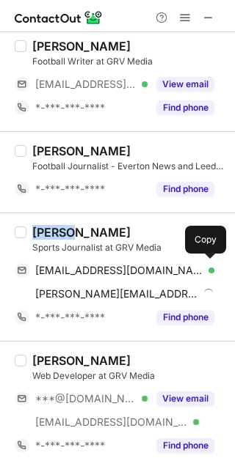
copy div "Ashley"
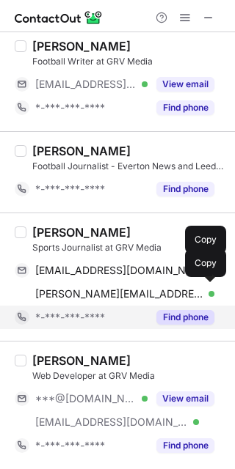
drag, startPoint x: 118, startPoint y: 273, endPoint x: 185, endPoint y: 321, distance: 82.4
click at [118, 273] on span "hxmbly@gmail.com" at bounding box center [119, 270] width 168 height 13
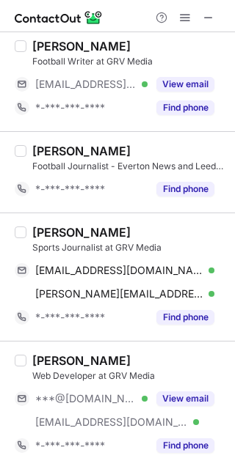
drag, startPoint x: 103, startPoint y: 394, endPoint x: 77, endPoint y: 378, distance: 30.9
click at [103, 395] on span "***@gmail.com" at bounding box center [85, 398] width 101 height 13
click at [41, 357] on div "Tom Beasley" at bounding box center [81, 360] width 98 height 15
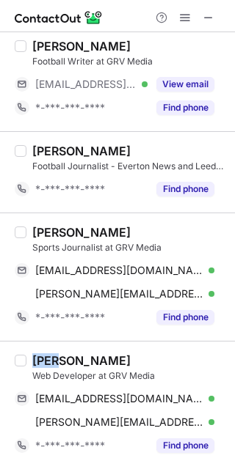
click at [41, 357] on div "Tom Beasley" at bounding box center [81, 360] width 98 height 15
copy div "Tom"
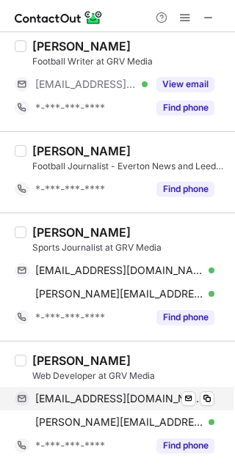
click at [128, 400] on span "thomasjbeasley@gmail.com" at bounding box center [119, 398] width 168 height 13
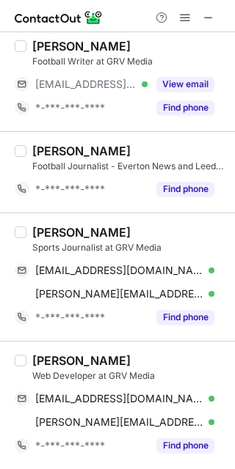
drag, startPoint x: 210, startPoint y: 9, endPoint x: 197, endPoint y: 37, distance: 30.5
click at [210, 12] on span at bounding box center [208, 18] width 12 height 12
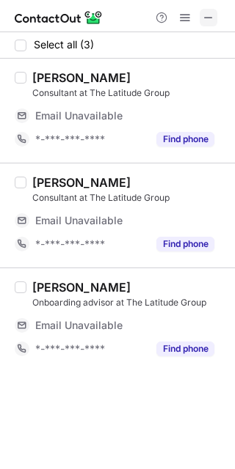
click at [213, 18] on span at bounding box center [208, 18] width 12 height 12
